Goal: Task Accomplishment & Management: Manage account settings

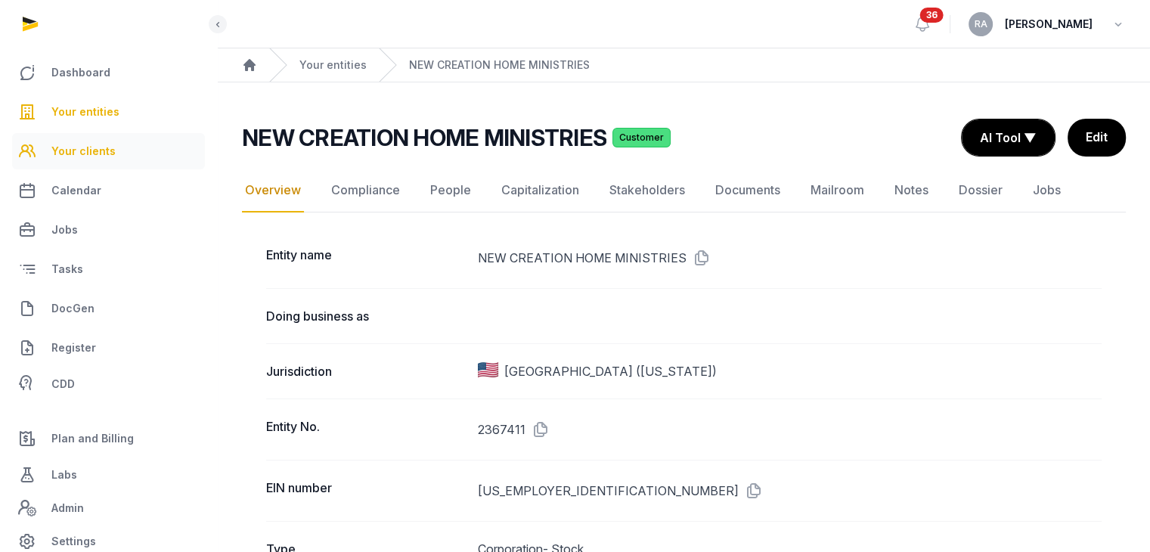
click at [91, 149] on span "Your clients" at bounding box center [83, 151] width 64 height 18
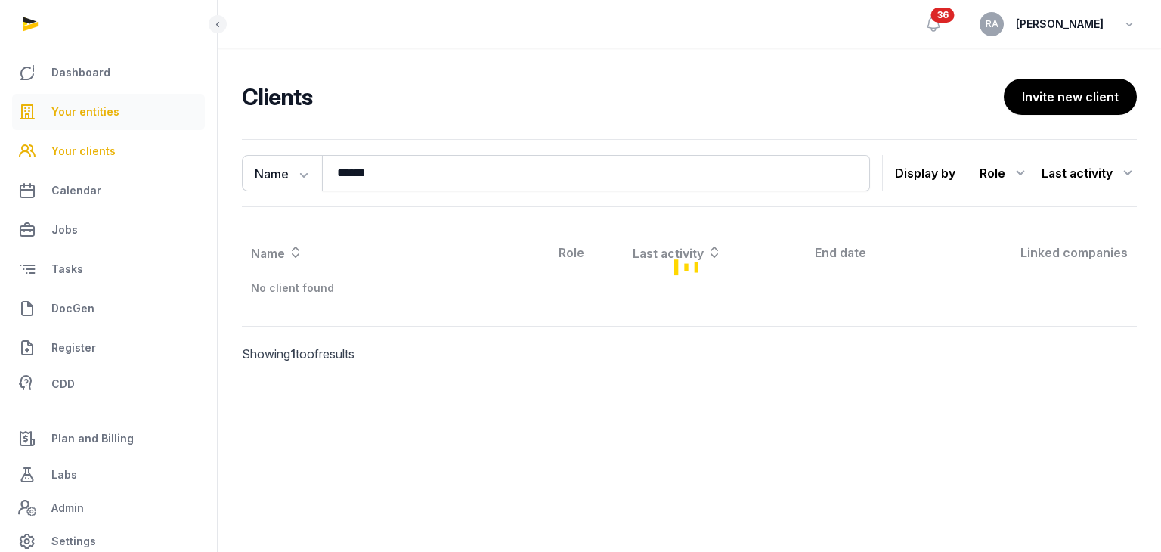
click at [88, 110] on span "Your entities" at bounding box center [85, 112] width 68 height 18
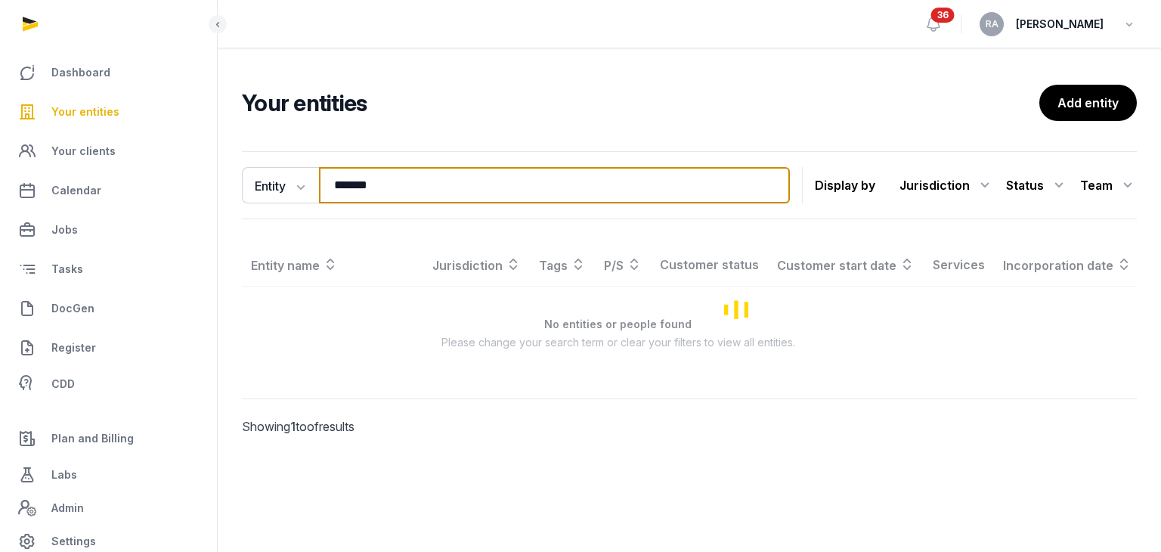
drag, startPoint x: 436, startPoint y: 188, endPoint x: 197, endPoint y: 196, distance: 239.8
click at [203, 196] on div "Dashboard Your entities Your clients Calendar Jobs Tasks DocGen Register CDD Pl…" at bounding box center [580, 276] width 1161 height 552
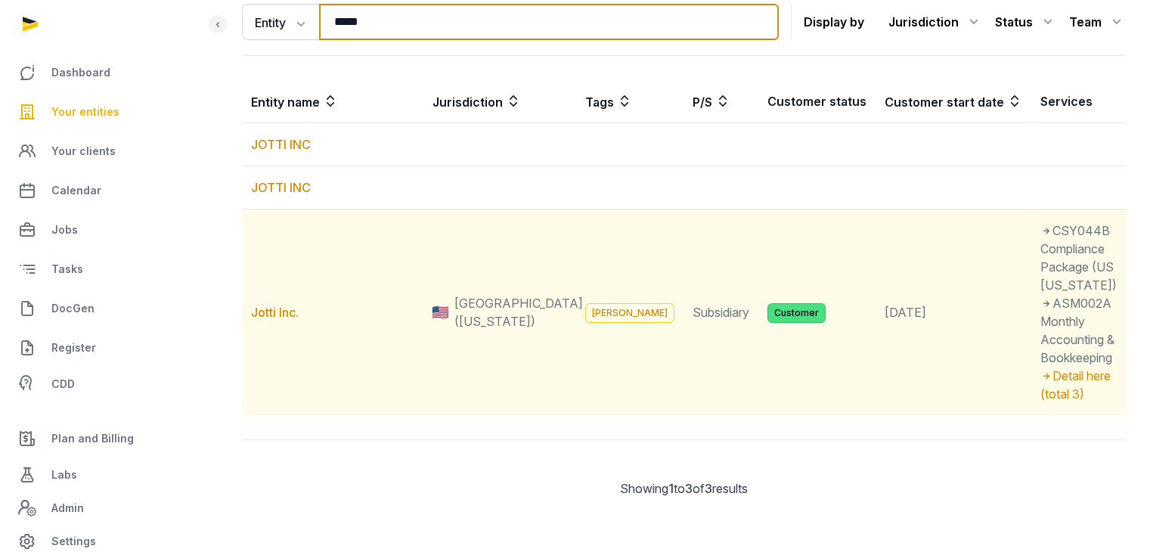
scroll to position [189, 0]
type input "*****"
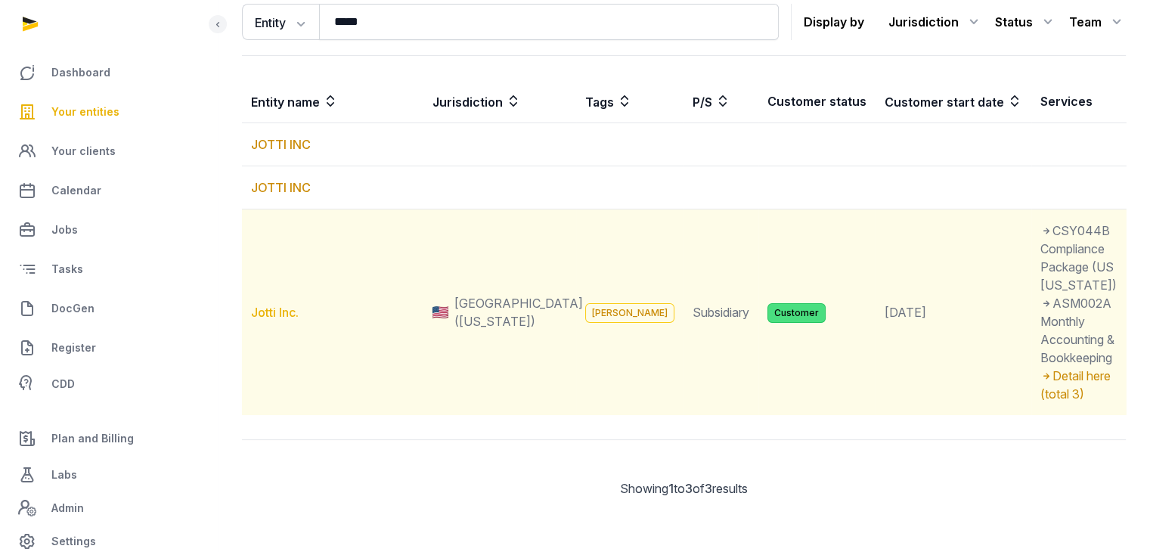
click at [268, 305] on link "Jotti Inc." at bounding box center [275, 312] width 48 height 15
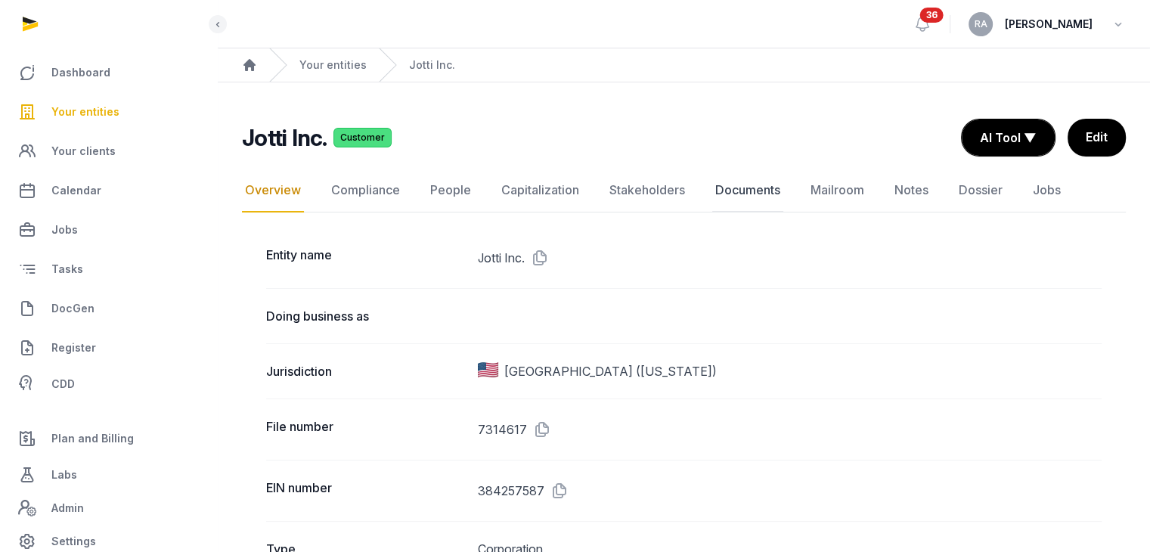
click at [746, 194] on link "Documents" at bounding box center [747, 191] width 71 height 44
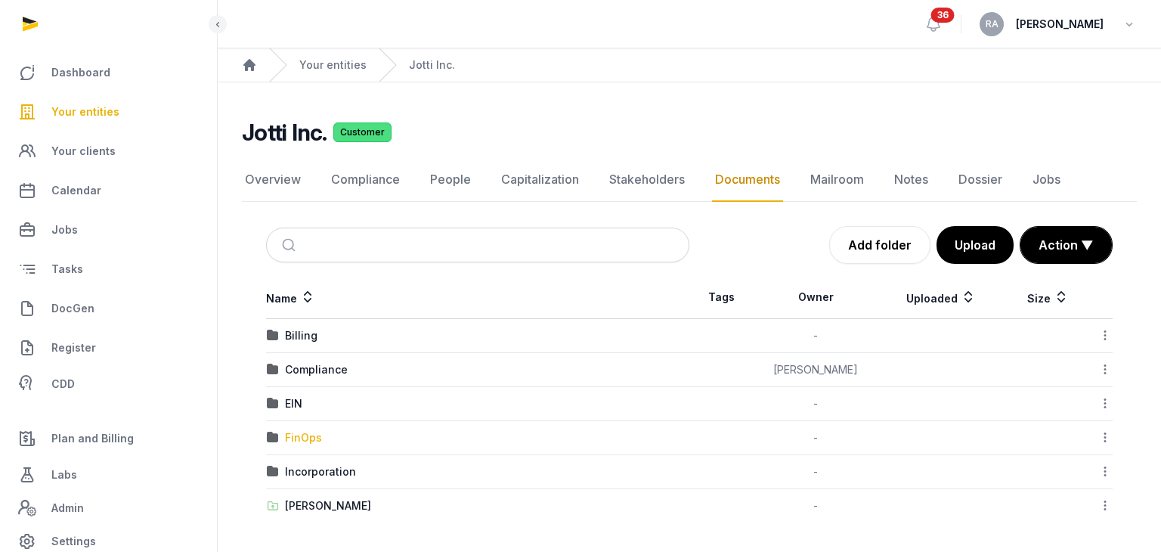
click at [302, 436] on div "FinOps" at bounding box center [303, 437] width 37 height 15
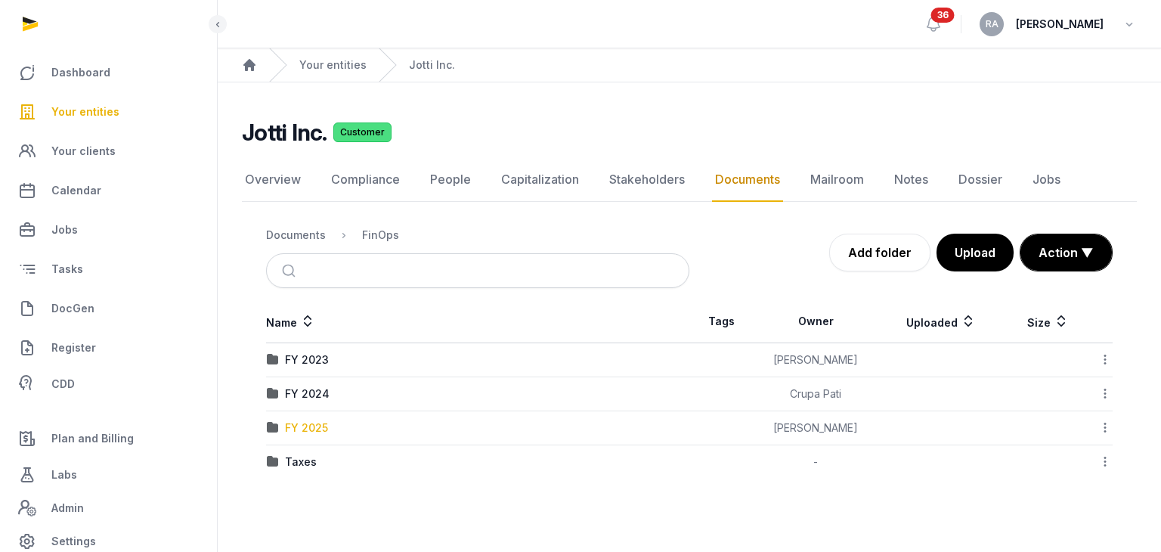
click at [314, 424] on div "FY 2025" at bounding box center [306, 427] width 43 height 15
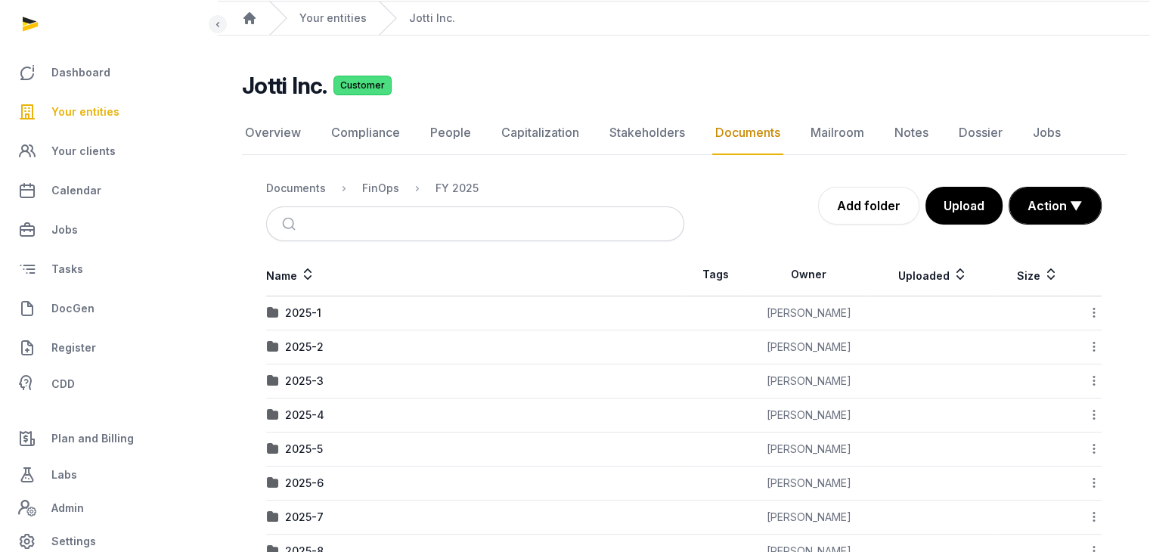
scroll to position [91, 0]
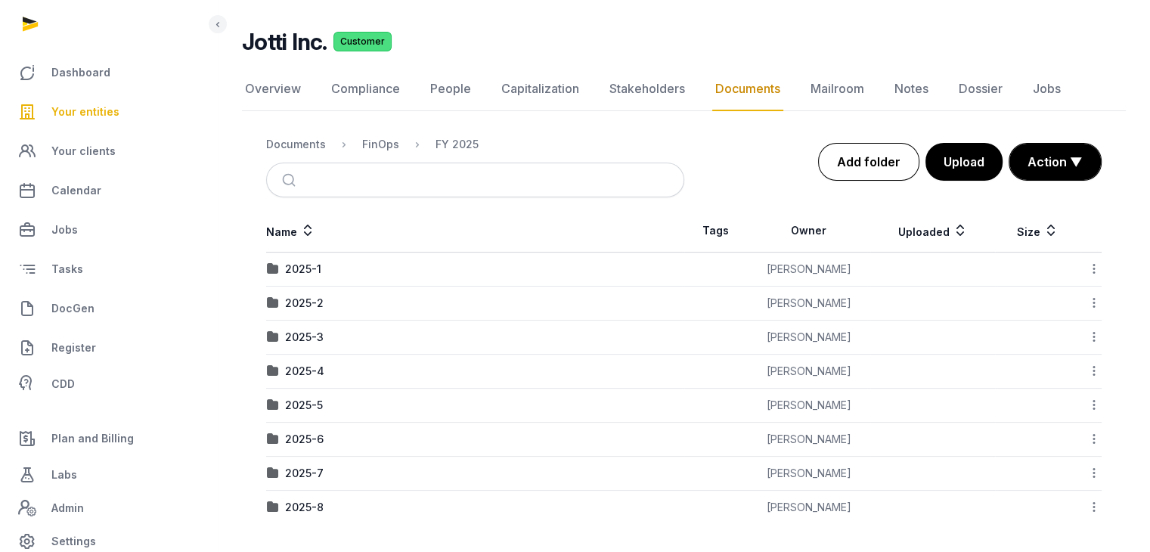
click at [859, 160] on link "Add folder" at bounding box center [868, 162] width 101 height 38
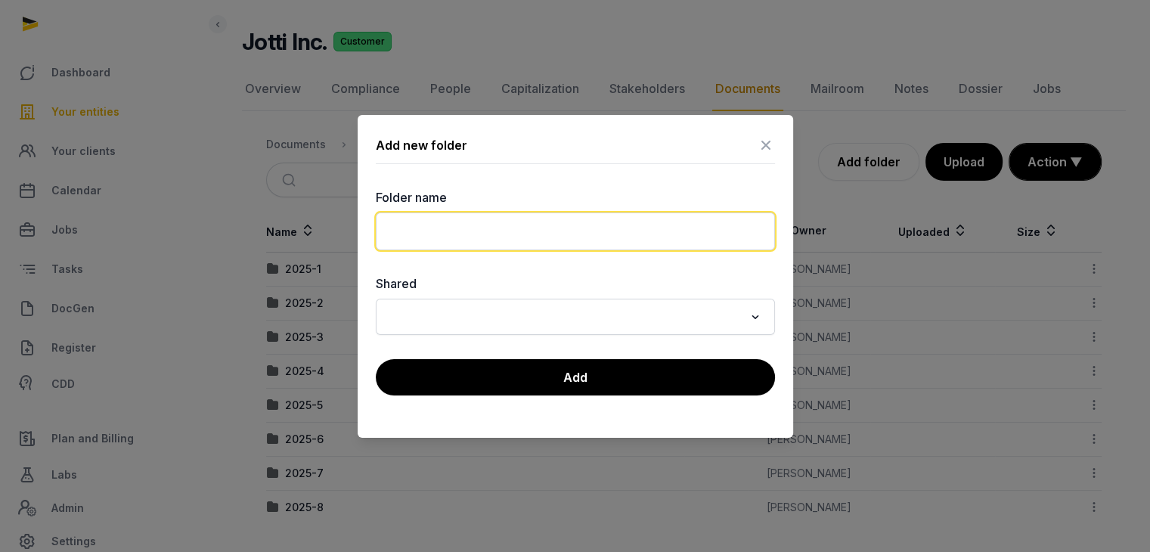
click at [458, 231] on input "text" at bounding box center [575, 231] width 399 height 38
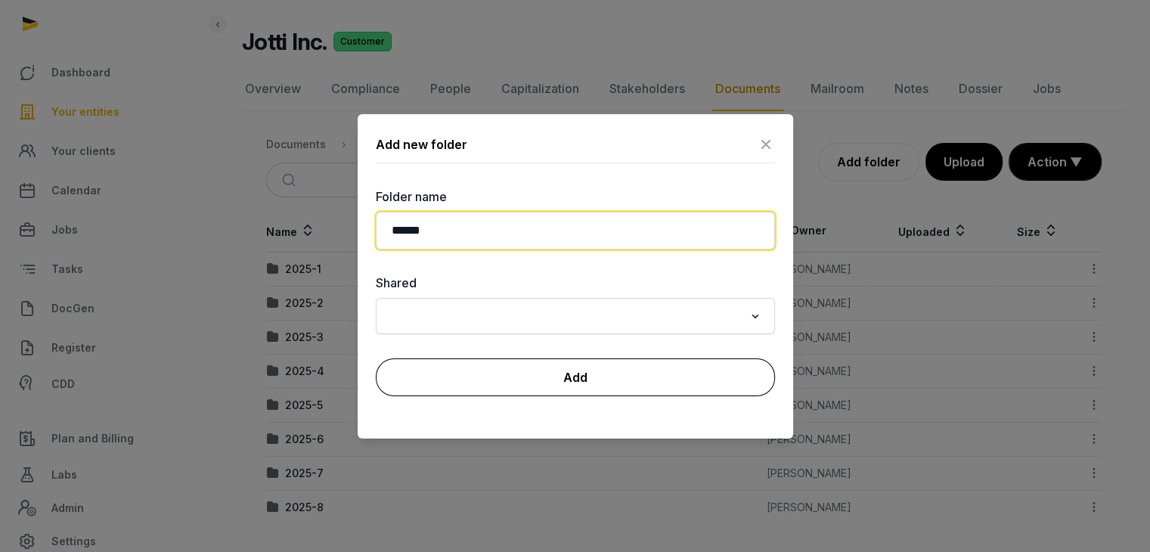
type input "******"
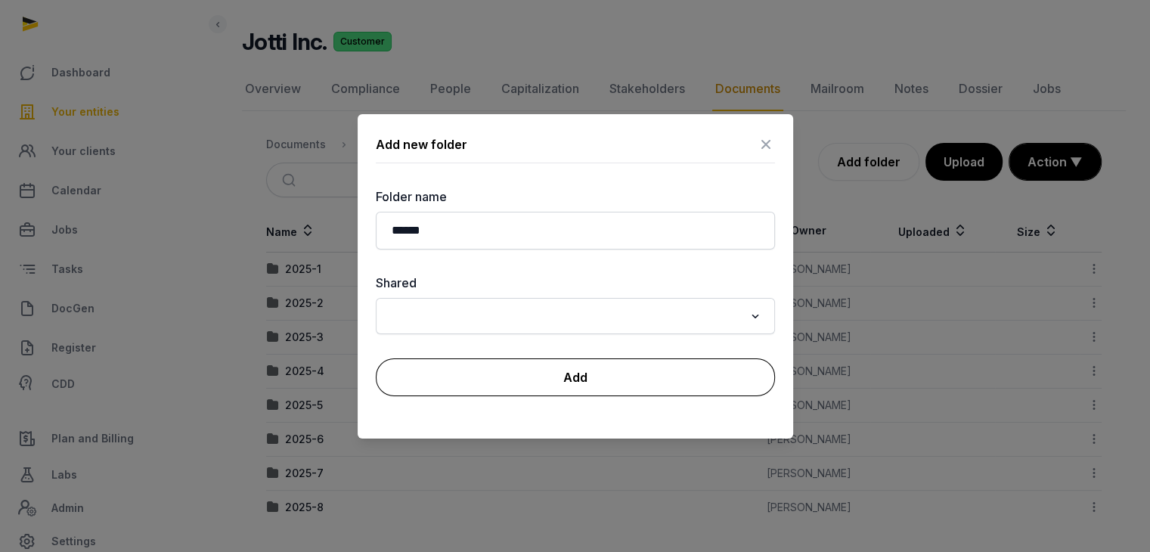
click at [525, 379] on button "Add" at bounding box center [575, 377] width 399 height 38
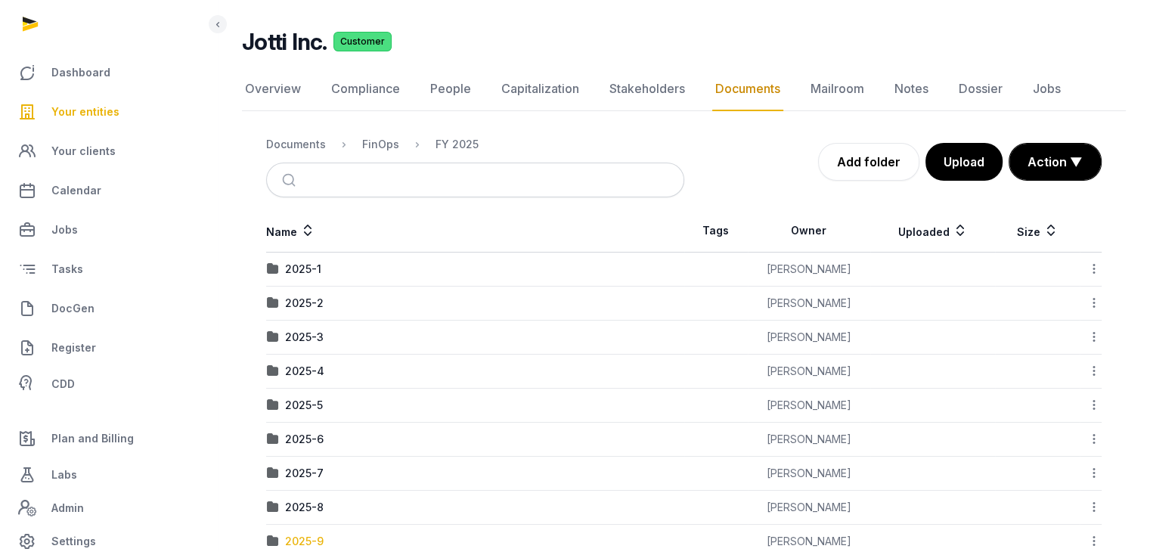
click at [322, 534] on div "2025-9" at bounding box center [304, 541] width 39 height 15
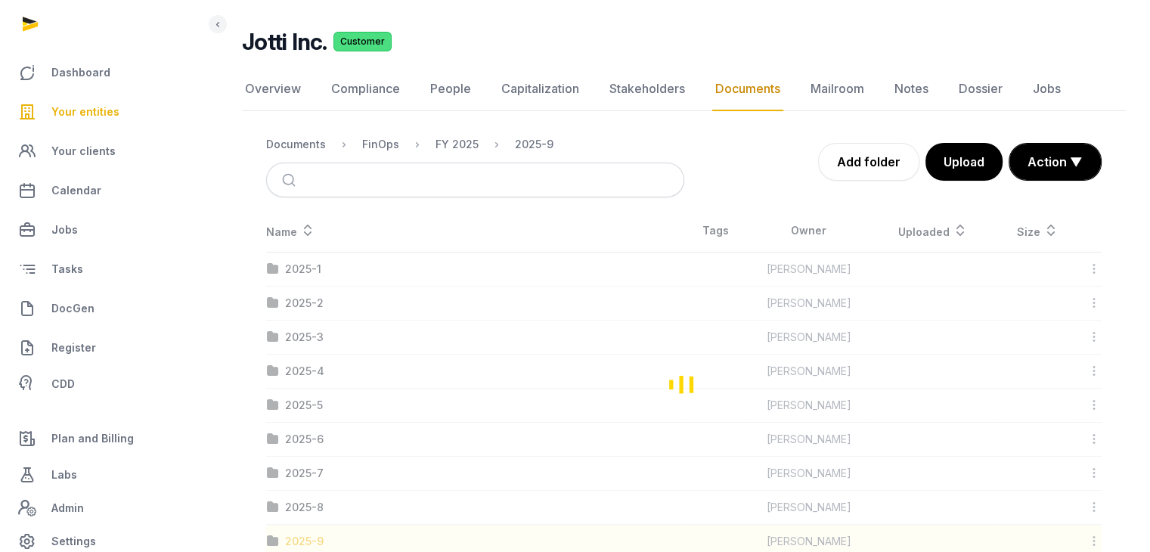
click at [322, 533] on div "Loading" at bounding box center [684, 383] width 884 height 349
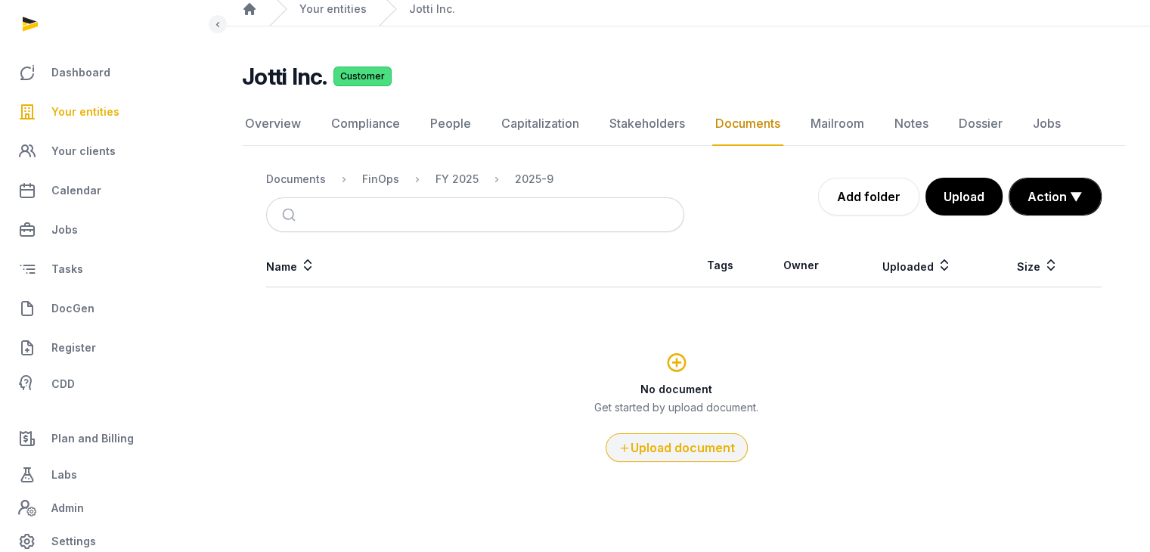
click at [699, 443] on button "Upload document" at bounding box center [677, 447] width 142 height 29
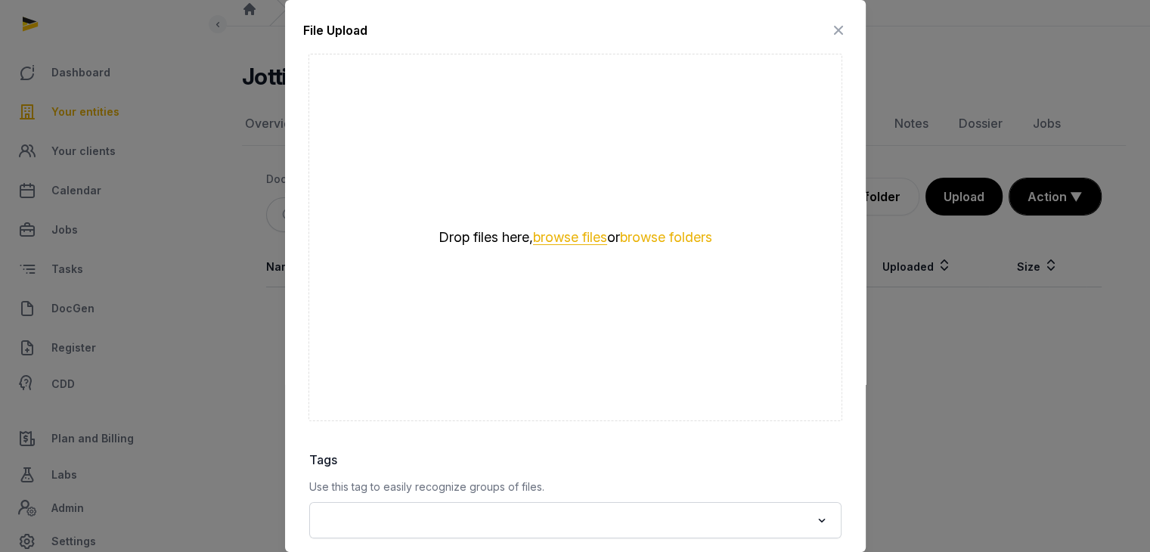
click at [568, 237] on button "browse files" at bounding box center [570, 238] width 74 height 14
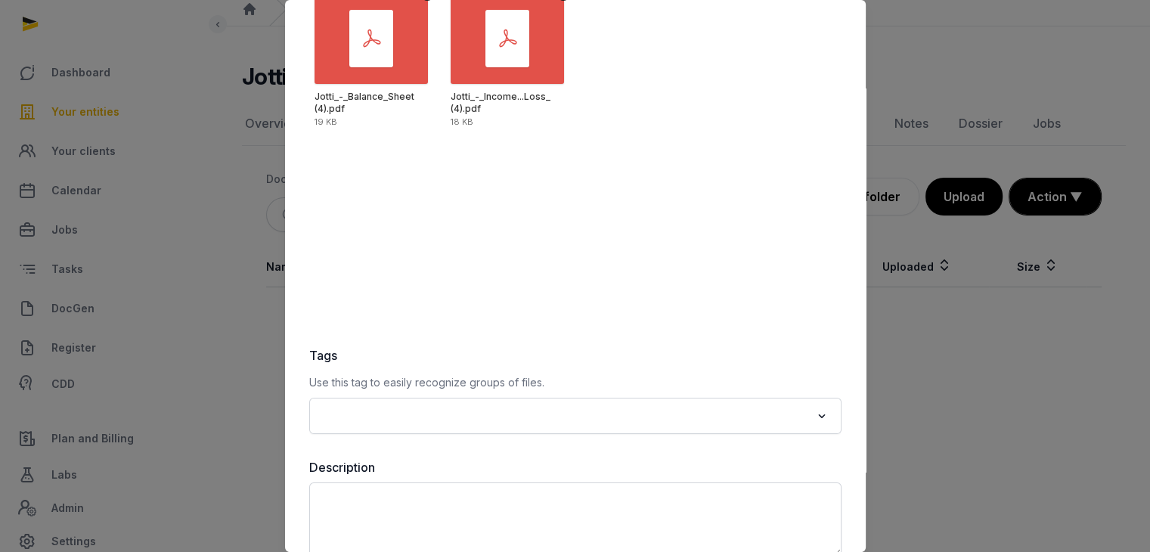
scroll to position [187, 0]
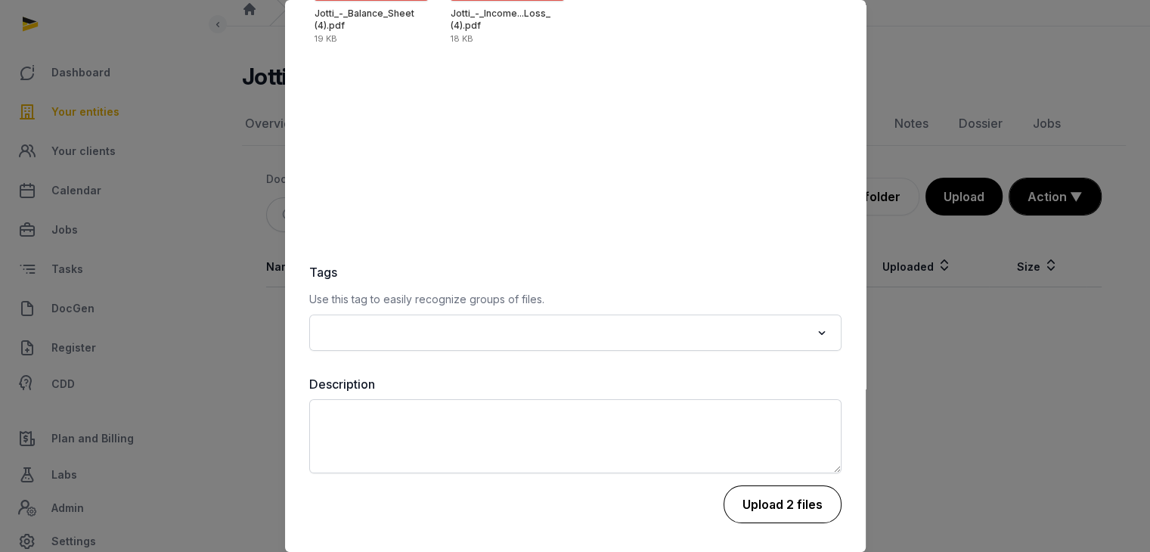
click at [791, 504] on button "Upload 2 files" at bounding box center [782, 504] width 118 height 38
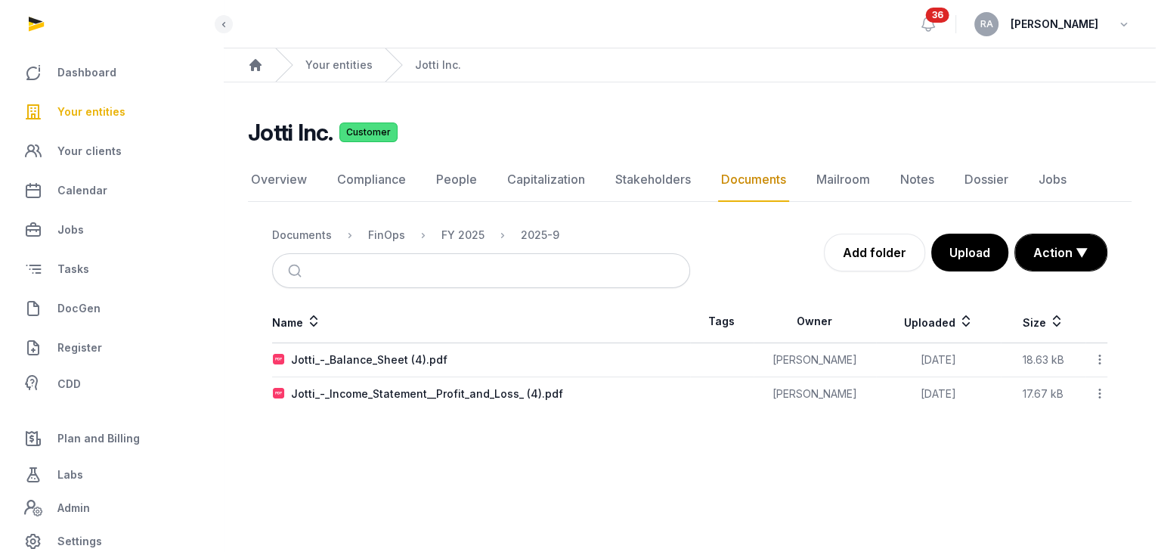
scroll to position [0, 0]
